Goal: Task Accomplishment & Management: Complete application form

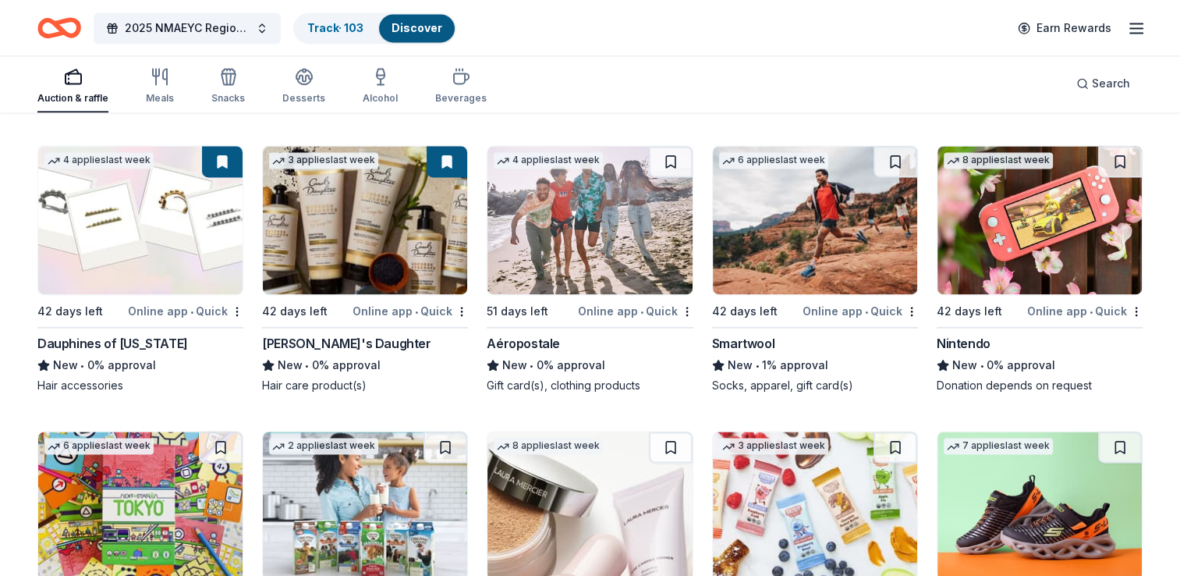
scroll to position [8138, 0]
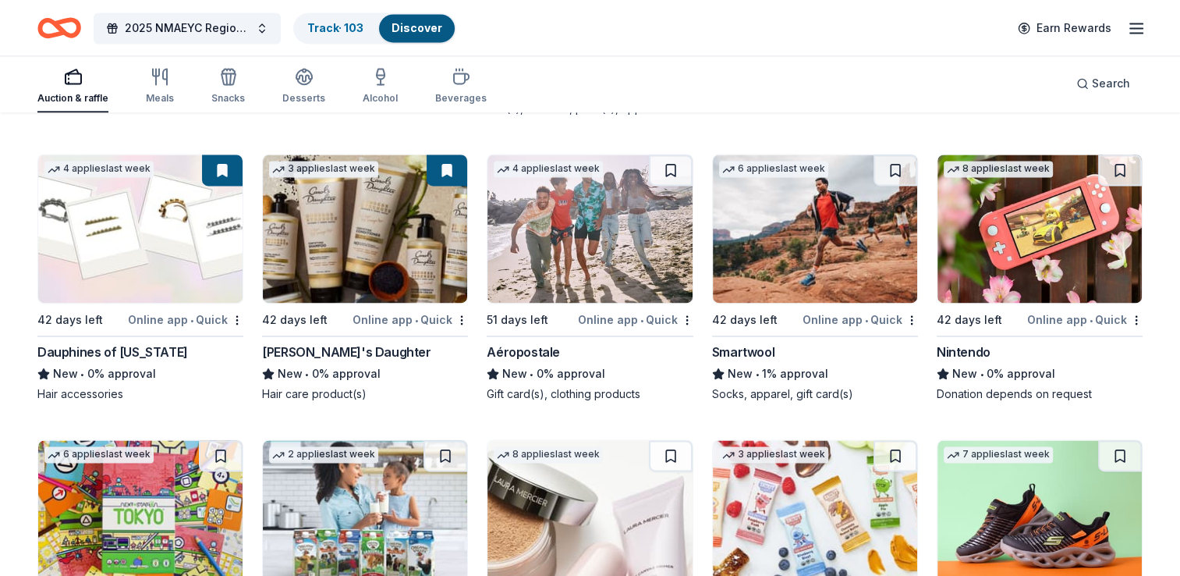
click at [574, 276] on img at bounding box center [590, 228] width 204 height 148
click at [811, 242] on img at bounding box center [815, 228] width 204 height 148
click at [1039, 267] on img at bounding box center [1040, 228] width 204 height 148
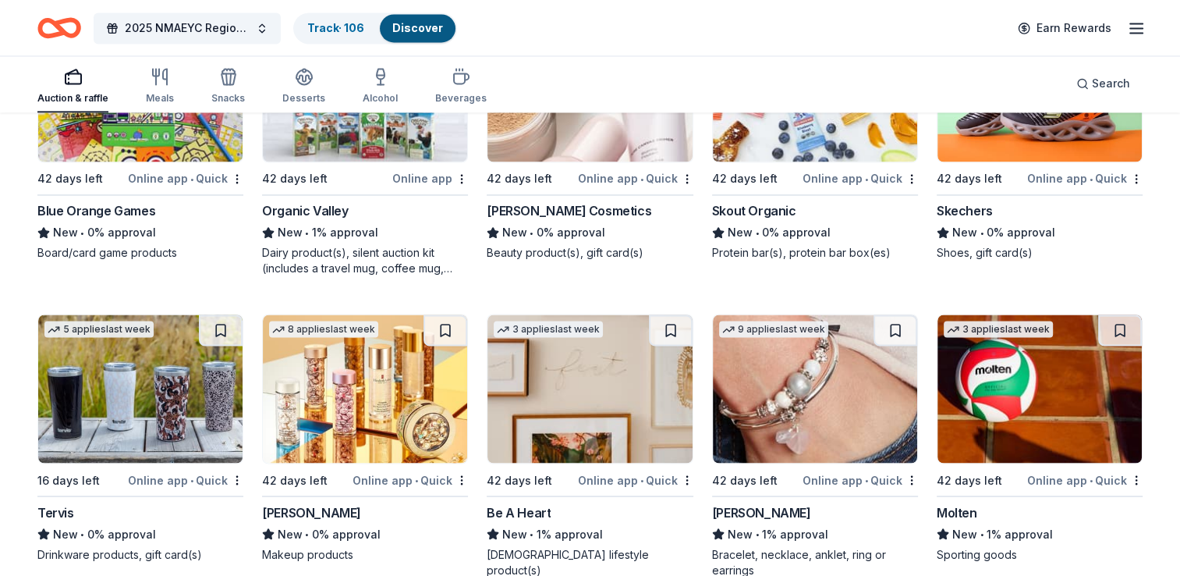
scroll to position [8553, 0]
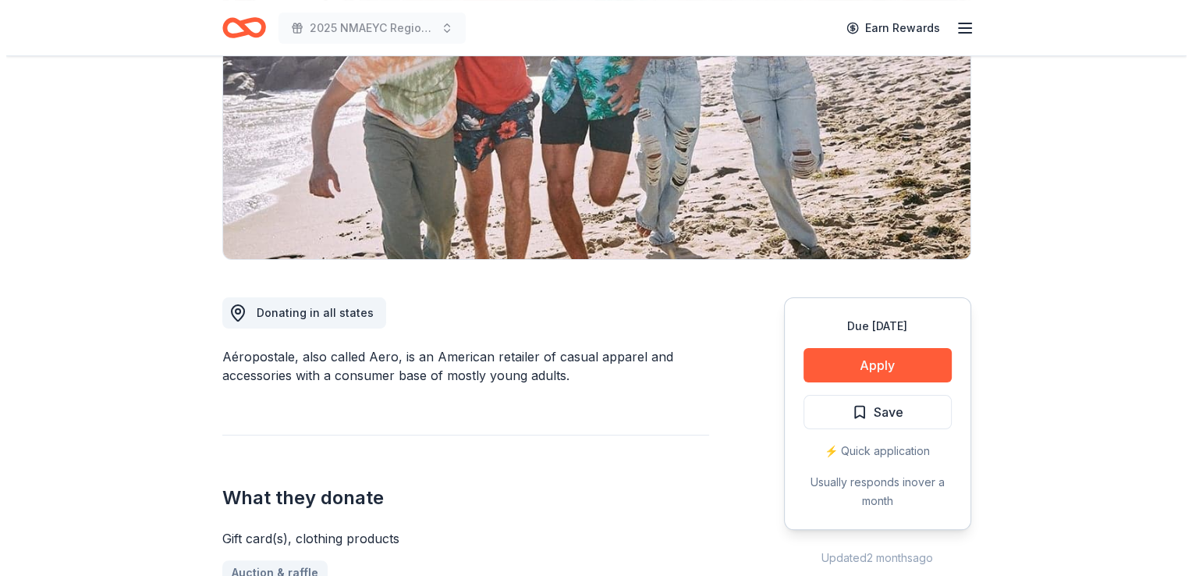
scroll to position [225, 0]
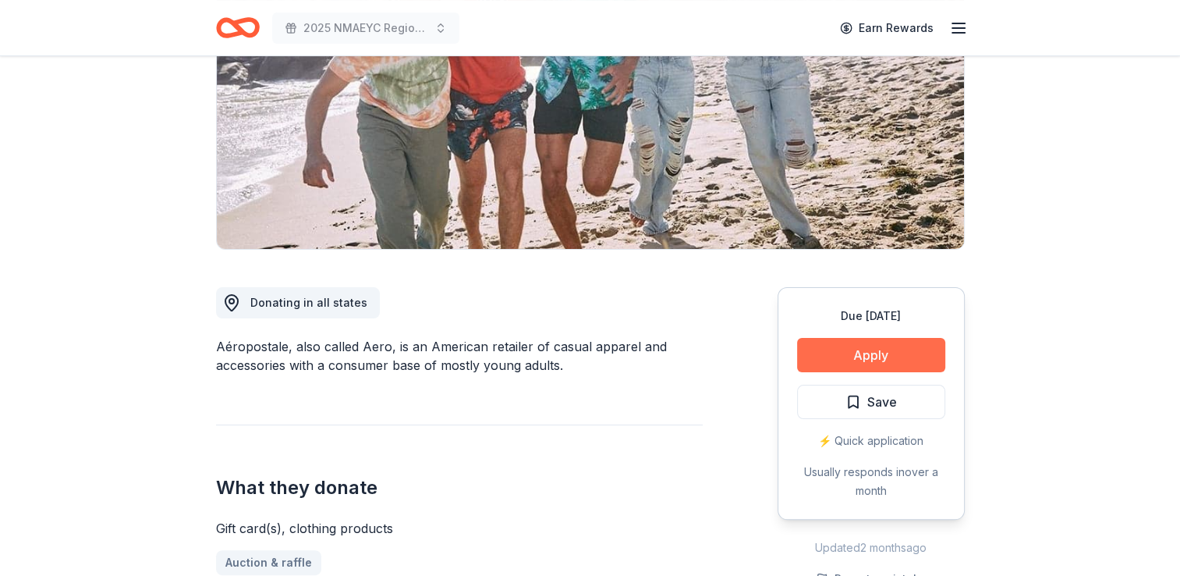
click at [869, 356] on button "Apply" at bounding box center [871, 355] width 148 height 34
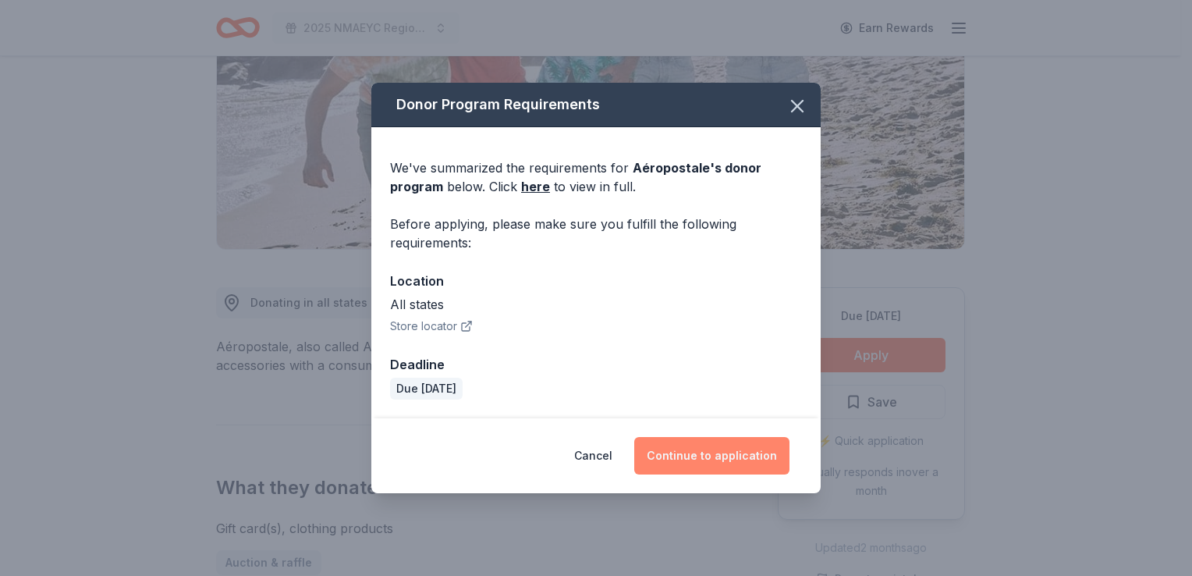
click at [727, 456] on button "Continue to application" at bounding box center [711, 455] width 155 height 37
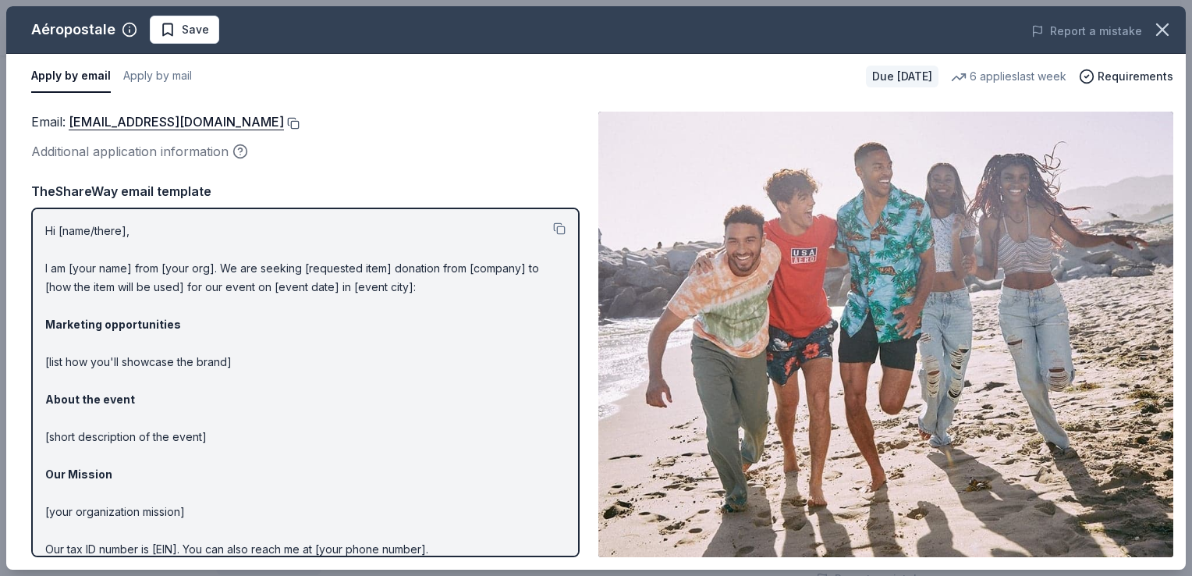
click at [300, 124] on button at bounding box center [292, 123] width 16 height 12
click at [192, 34] on span "Save" at bounding box center [195, 29] width 27 height 19
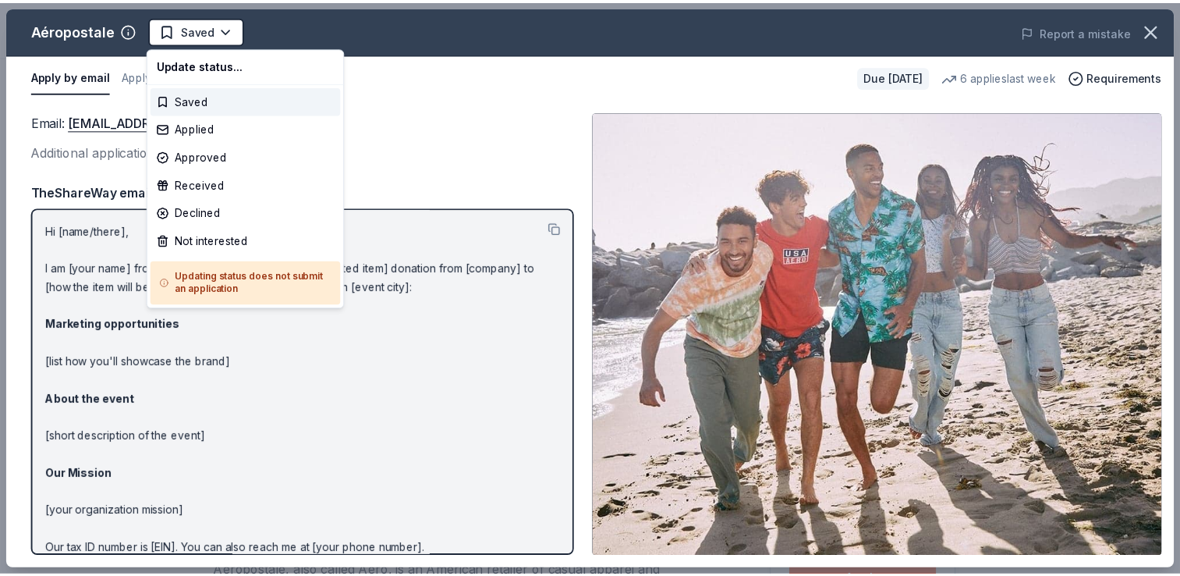
scroll to position [0, 0]
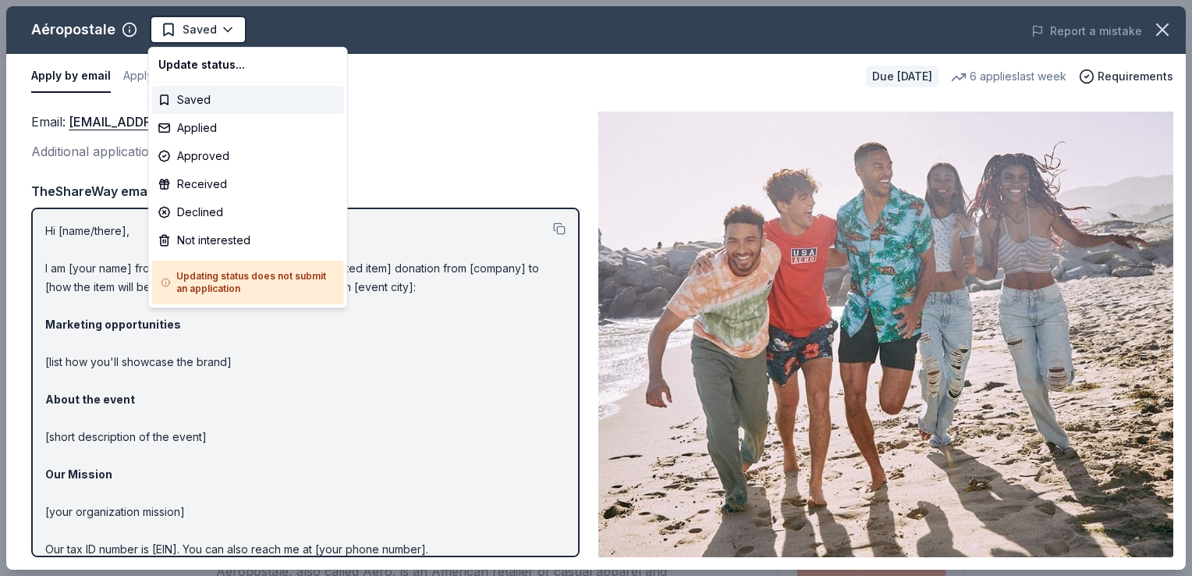
click at [192, 34] on html "2025 NMAEYC Regional Conference Saved Apply Due in 51 days Share Aéropostale Ne…" at bounding box center [596, 288] width 1192 height 576
click at [187, 127] on div "Applied" at bounding box center [248, 128] width 192 height 28
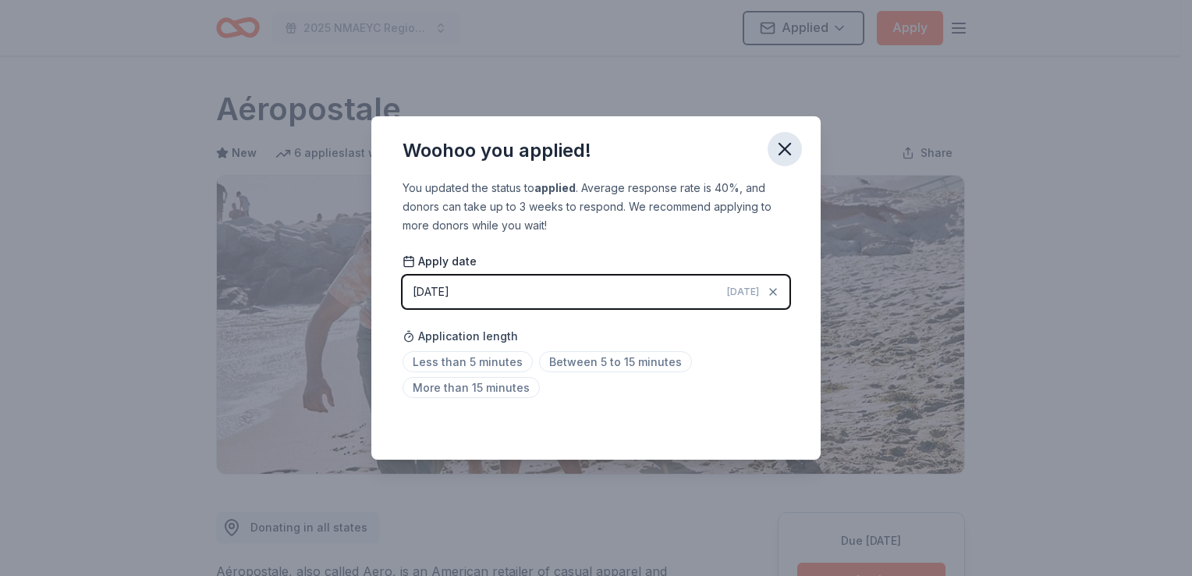
click at [790, 148] on icon "button" at bounding box center [785, 149] width 22 height 22
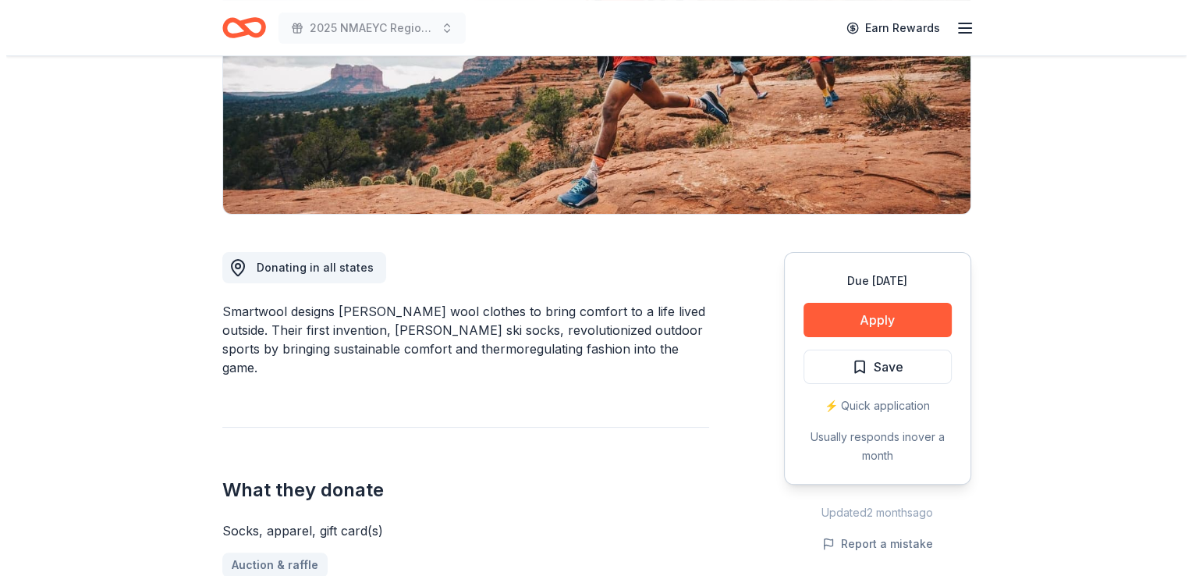
scroll to position [271, 0]
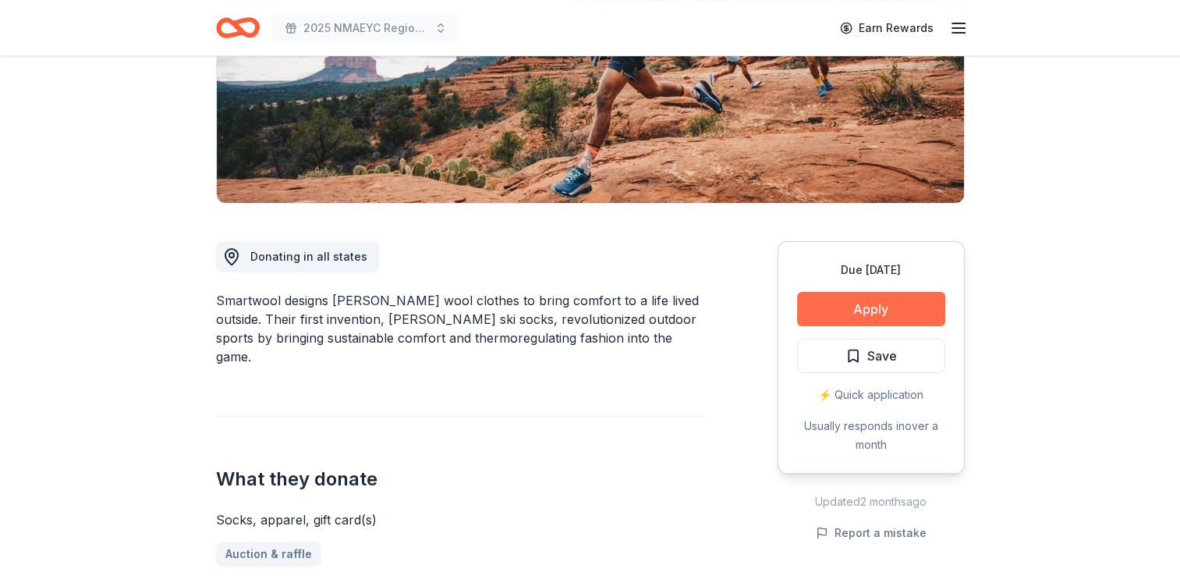
click at [867, 303] on button "Apply" at bounding box center [871, 309] width 148 height 34
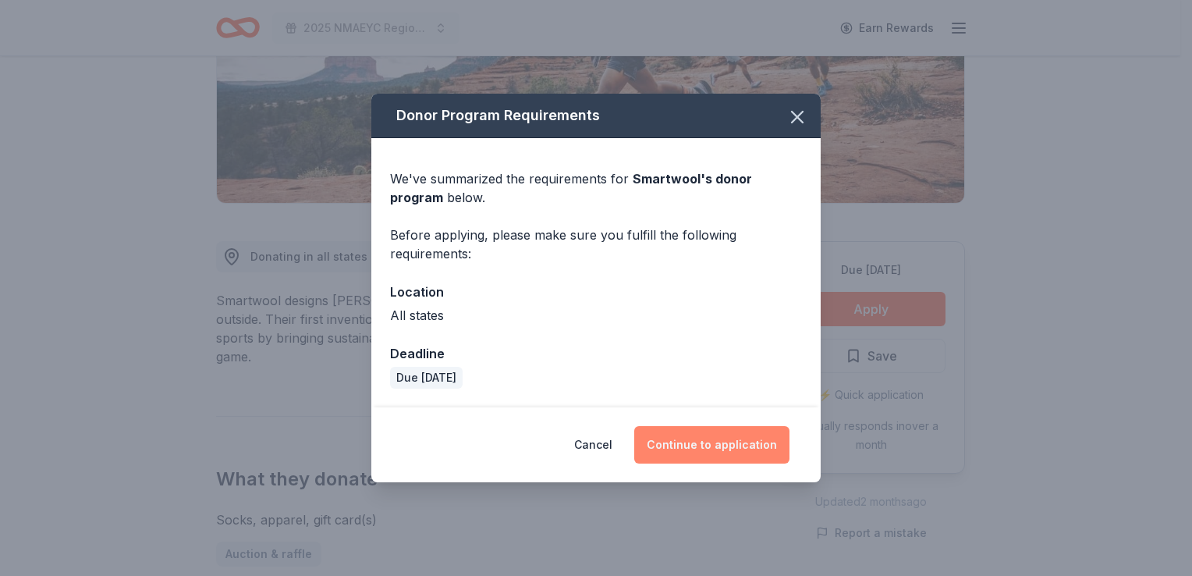
click at [682, 438] on button "Continue to application" at bounding box center [711, 444] width 155 height 37
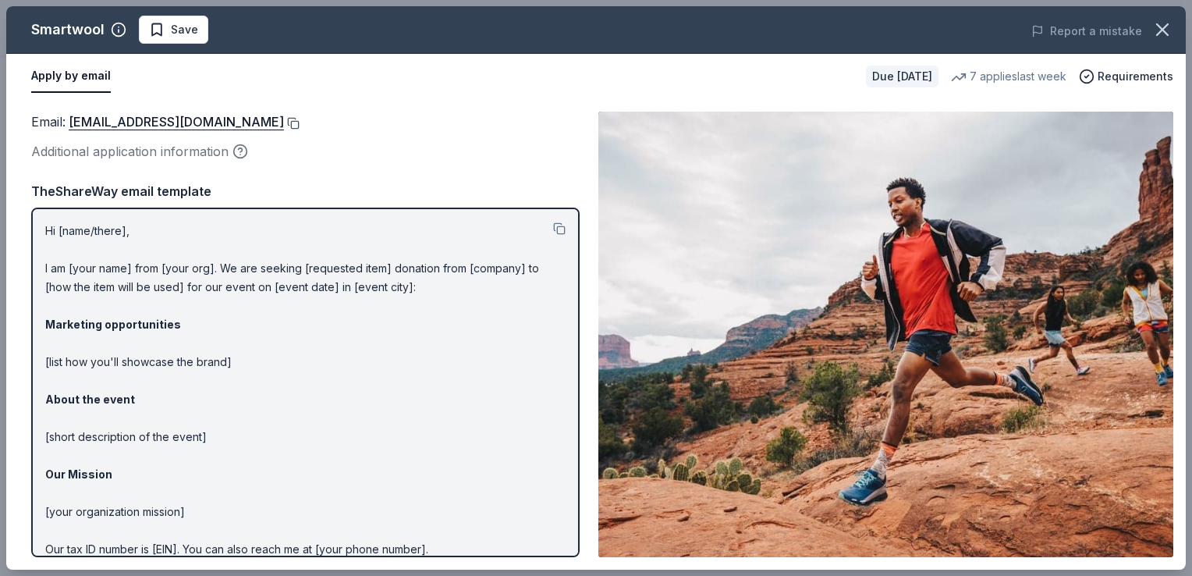
click at [287, 120] on button at bounding box center [292, 123] width 16 height 12
click at [186, 37] on span "Save" at bounding box center [184, 29] width 27 height 19
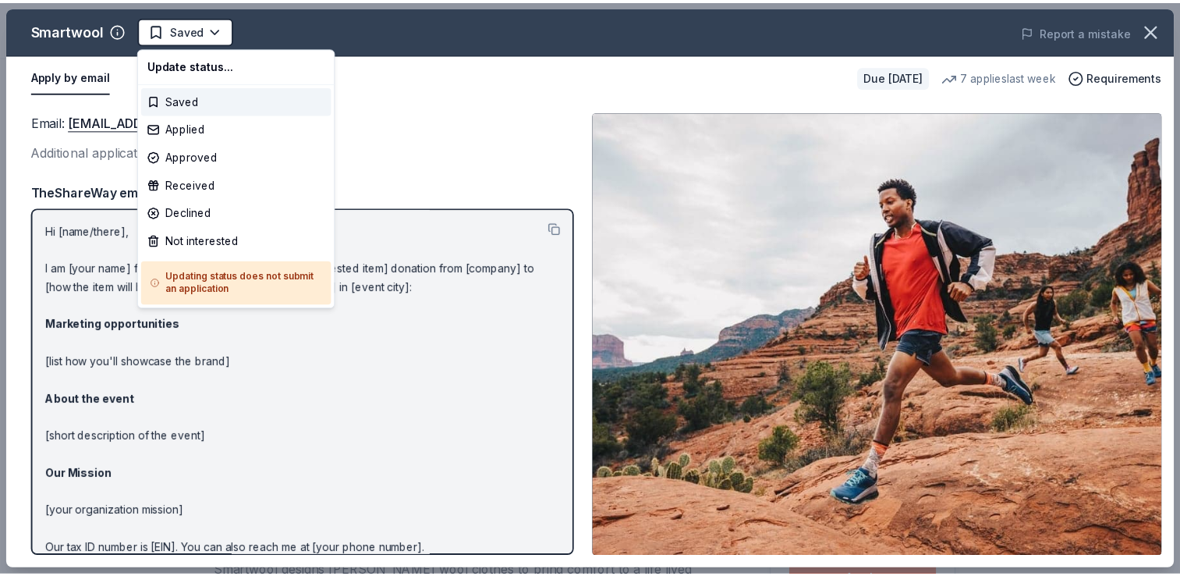
scroll to position [0, 0]
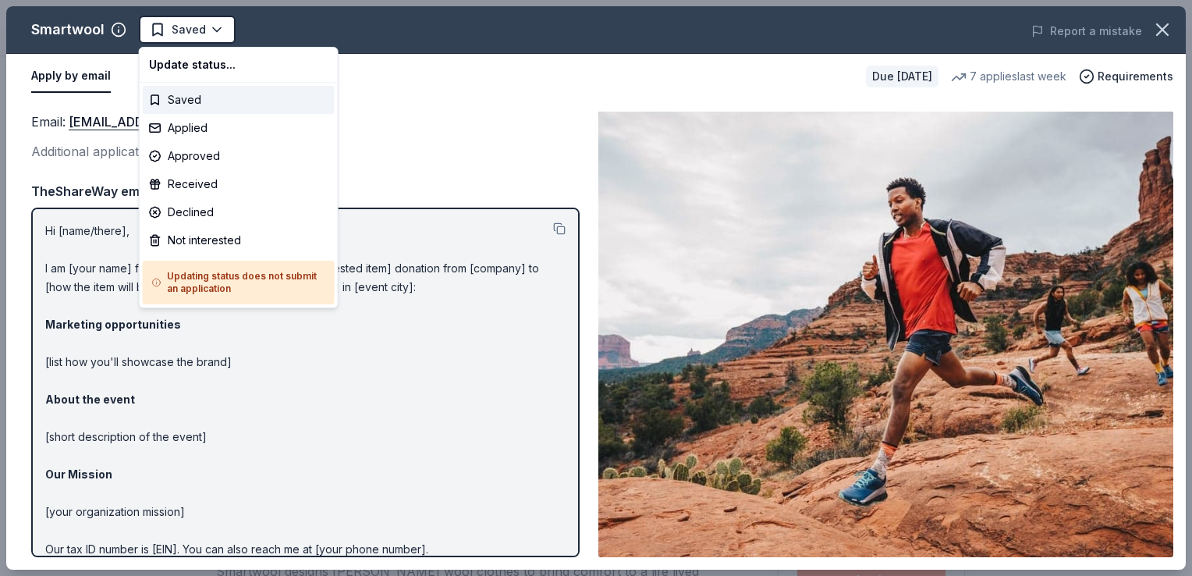
click at [186, 37] on html "2025 NMAEYC Regional Conference Saved Apply Due [DATE] Share Smartwool New 7 ap…" at bounding box center [596, 288] width 1192 height 576
click at [187, 129] on div "Applied" at bounding box center [239, 128] width 192 height 28
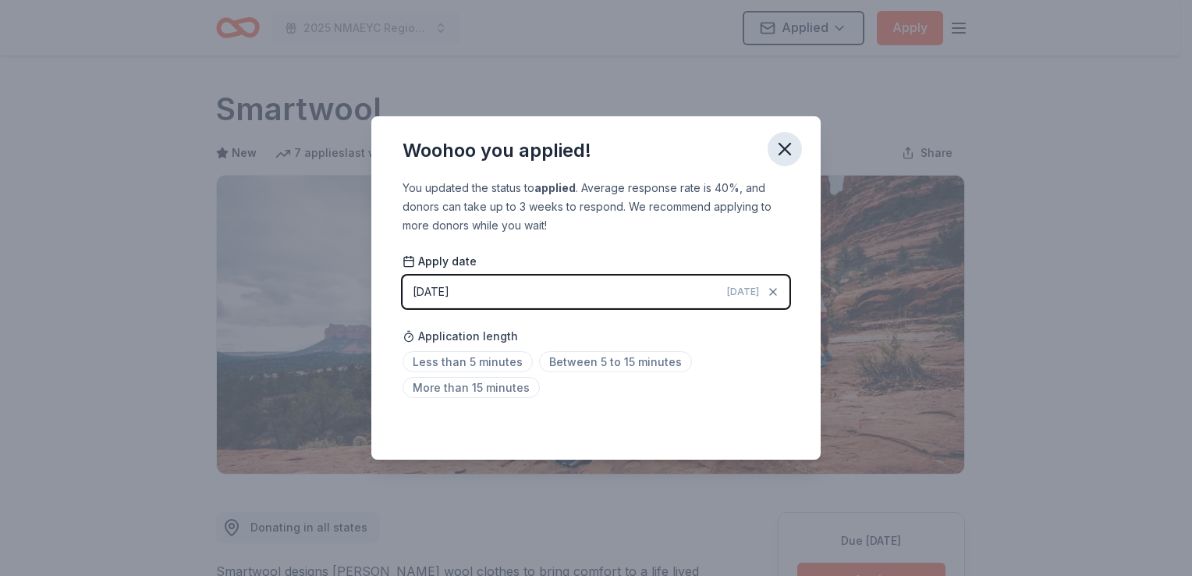
click at [784, 155] on icon "button" at bounding box center [785, 149] width 22 height 22
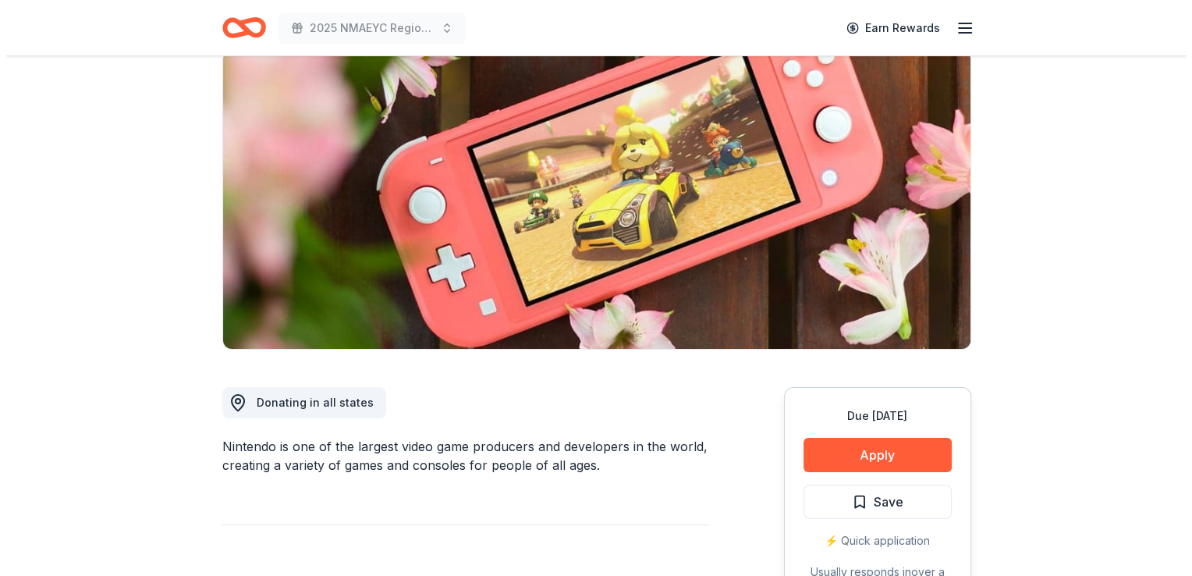
scroll to position [234, 0]
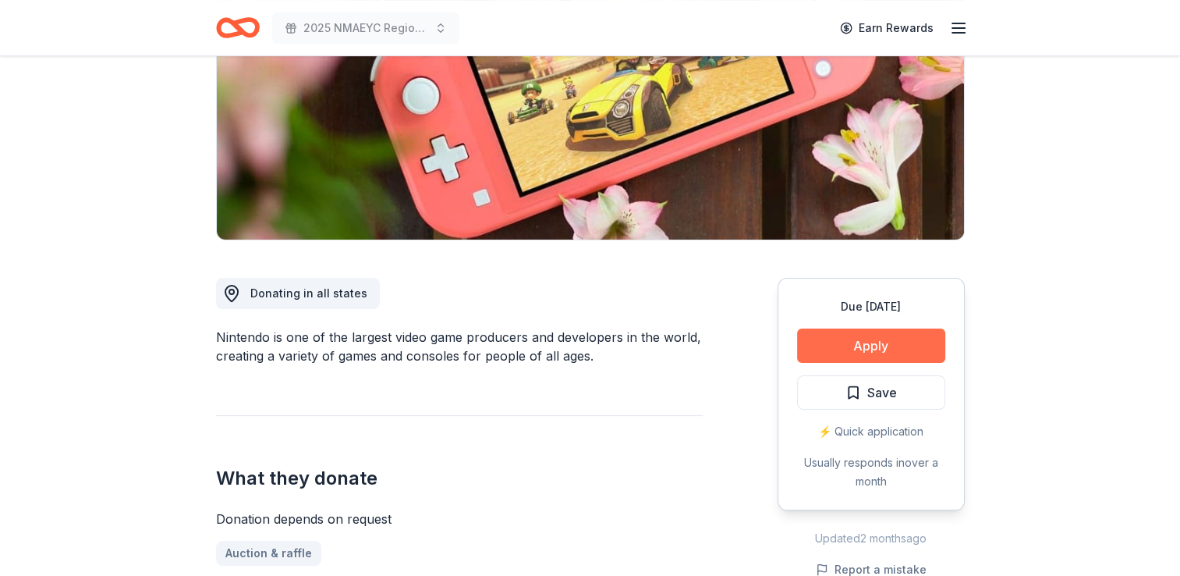
click at [864, 338] on button "Apply" at bounding box center [871, 345] width 148 height 34
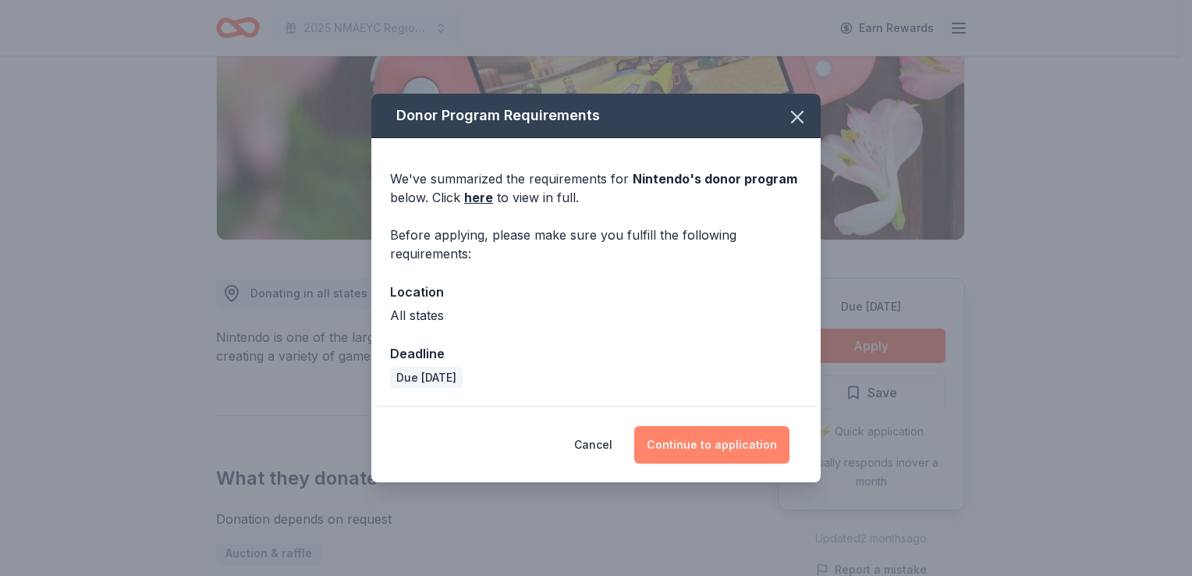
click at [709, 441] on button "Continue to application" at bounding box center [711, 444] width 155 height 37
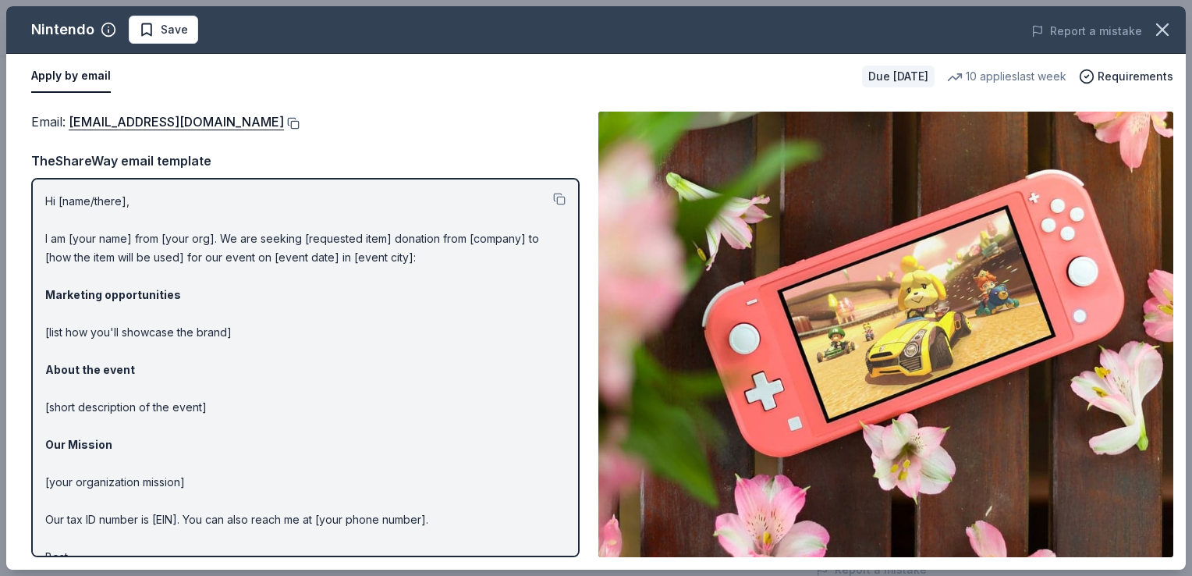
click at [300, 119] on button at bounding box center [292, 123] width 16 height 12
click at [168, 32] on span "Save" at bounding box center [174, 29] width 27 height 19
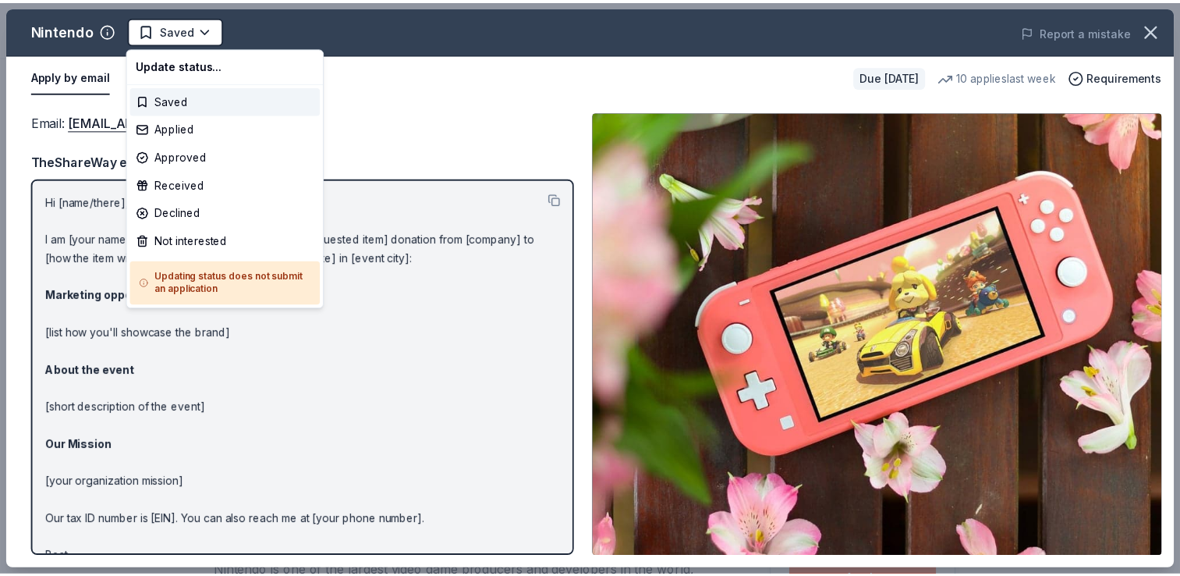
scroll to position [0, 0]
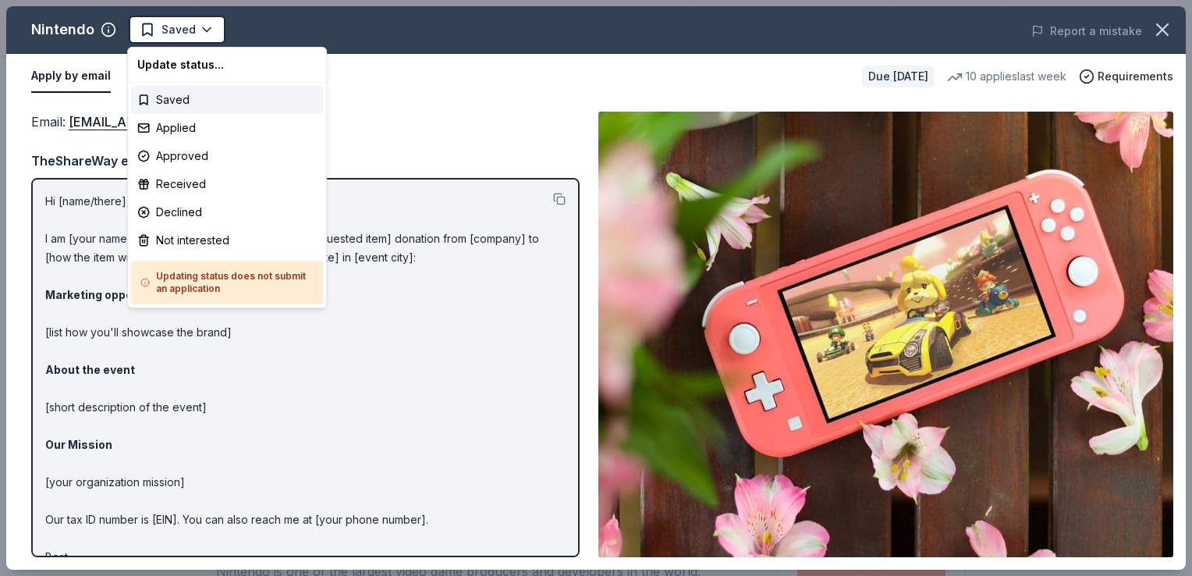
click at [168, 32] on html "2025 NMAEYC Regional Conference Saved Apply Due in 42 days Share Nintendo New 1…" at bounding box center [596, 288] width 1192 height 576
click at [167, 121] on div "Applied" at bounding box center [227, 128] width 192 height 28
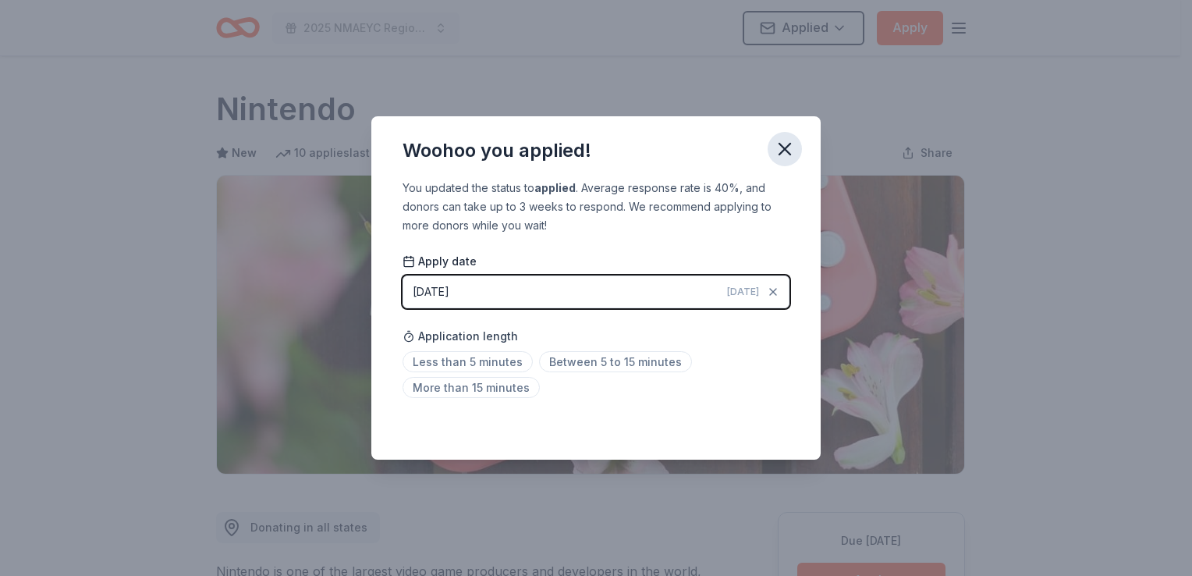
click at [783, 153] on icon "button" at bounding box center [785, 149] width 22 height 22
